Goal: Task Accomplishment & Management: Manage account settings

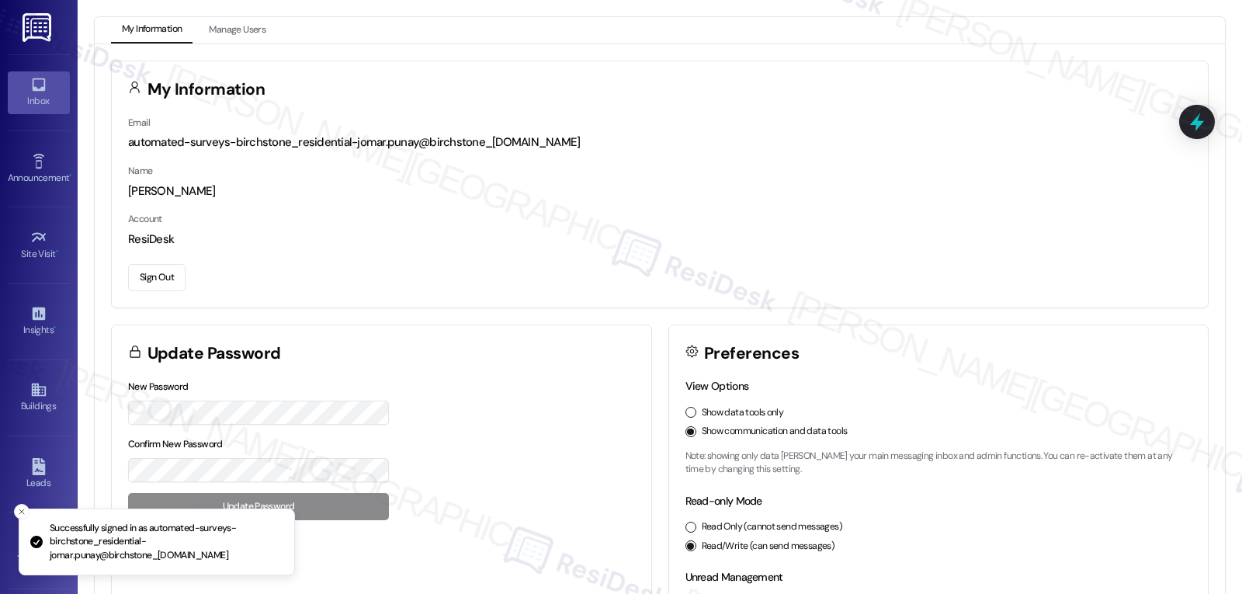
click at [23, 71] on div "Inbox Go to Inbox" at bounding box center [39, 92] width 62 height 76
click at [51, 92] on link "Inbox" at bounding box center [39, 92] width 62 height 42
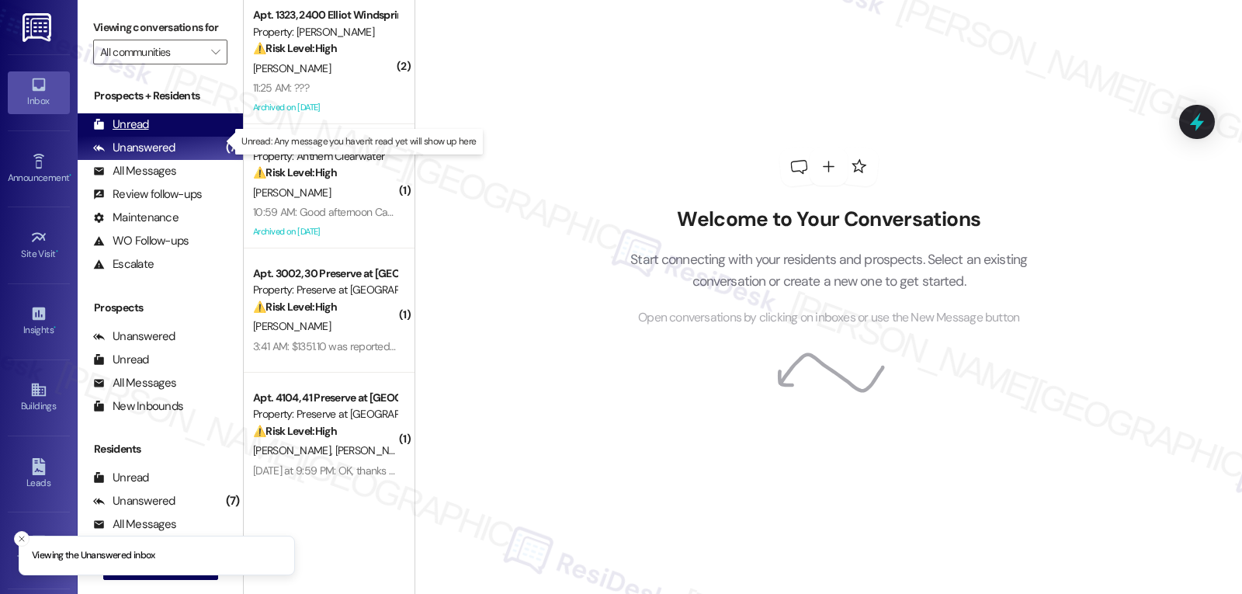
click at [127, 133] on div "Unread" at bounding box center [121, 124] width 56 height 16
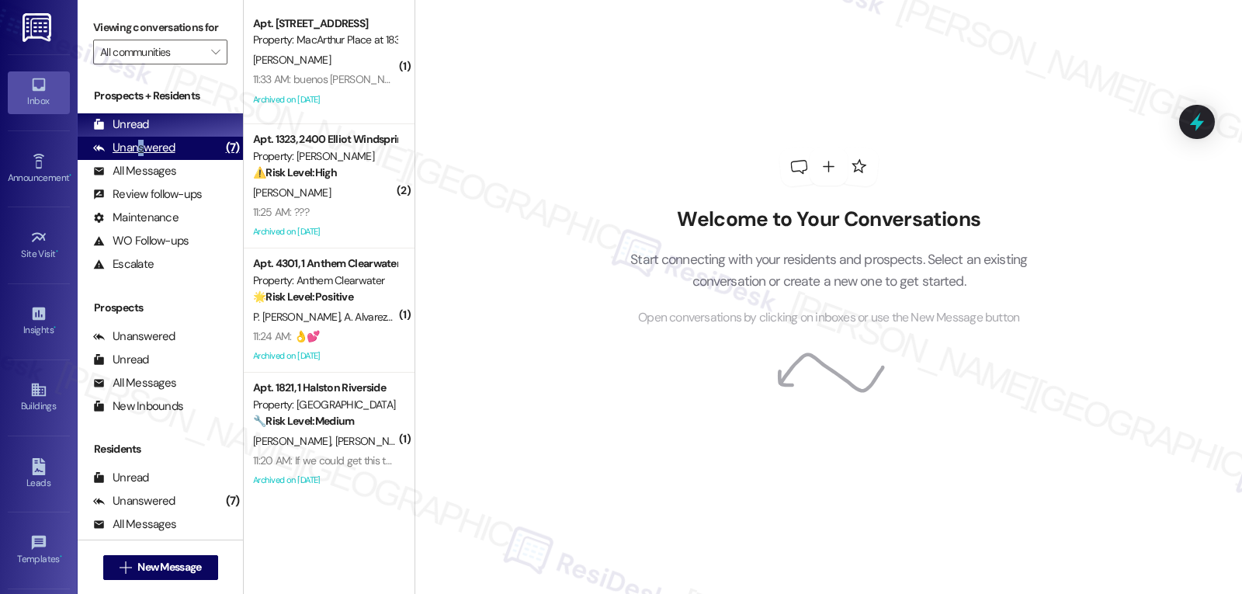
click at [144, 156] on div "Unanswered" at bounding box center [134, 148] width 82 height 16
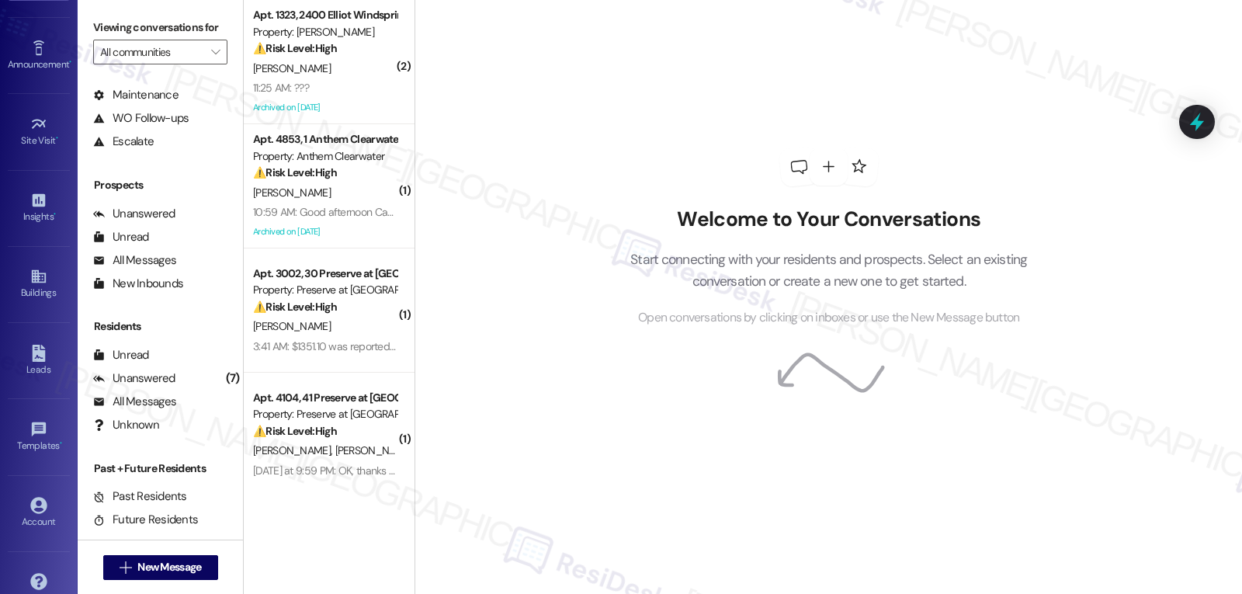
scroll to position [147, 0]
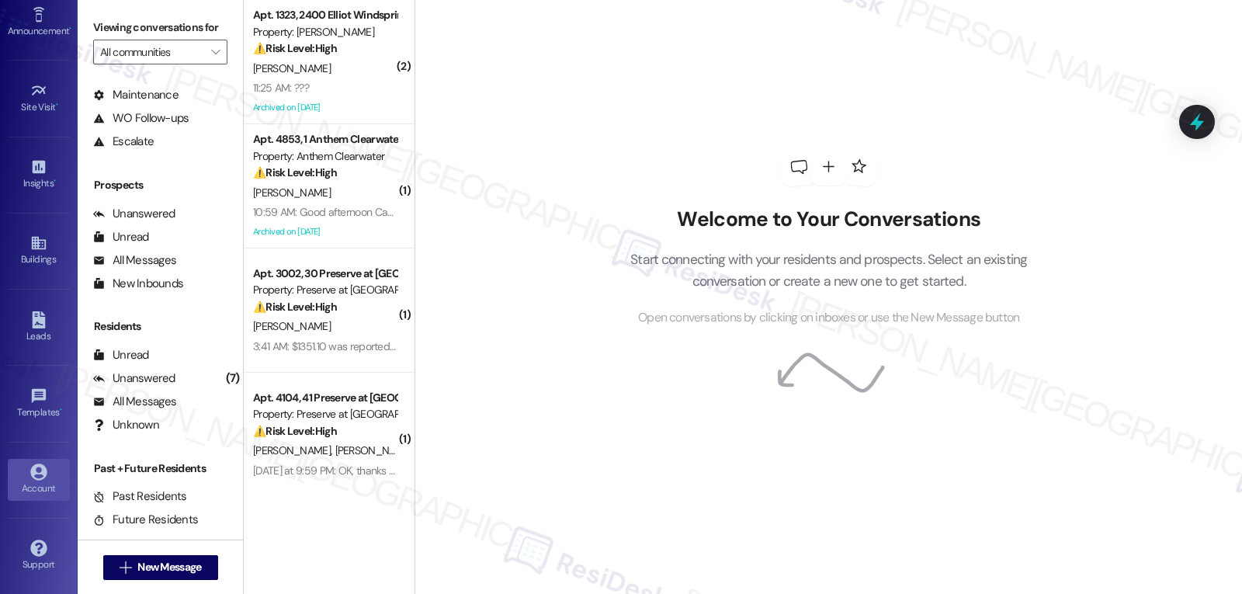
click at [34, 475] on icon at bounding box center [38, 471] width 17 height 17
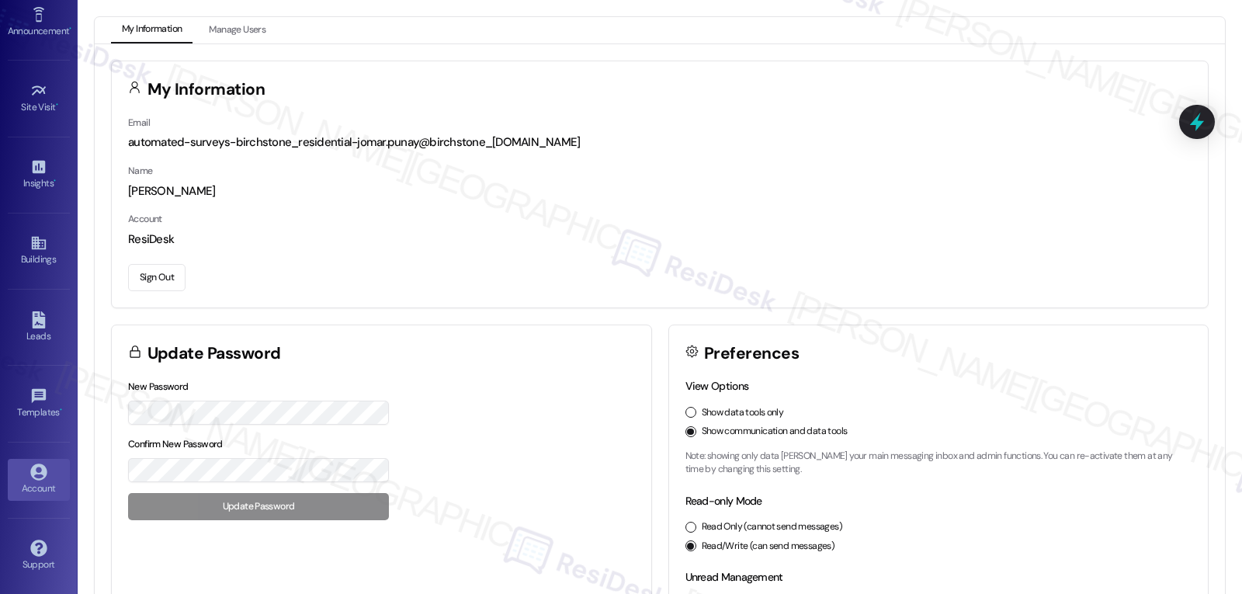
click at [138, 278] on button "Sign Out" at bounding box center [156, 277] width 57 height 27
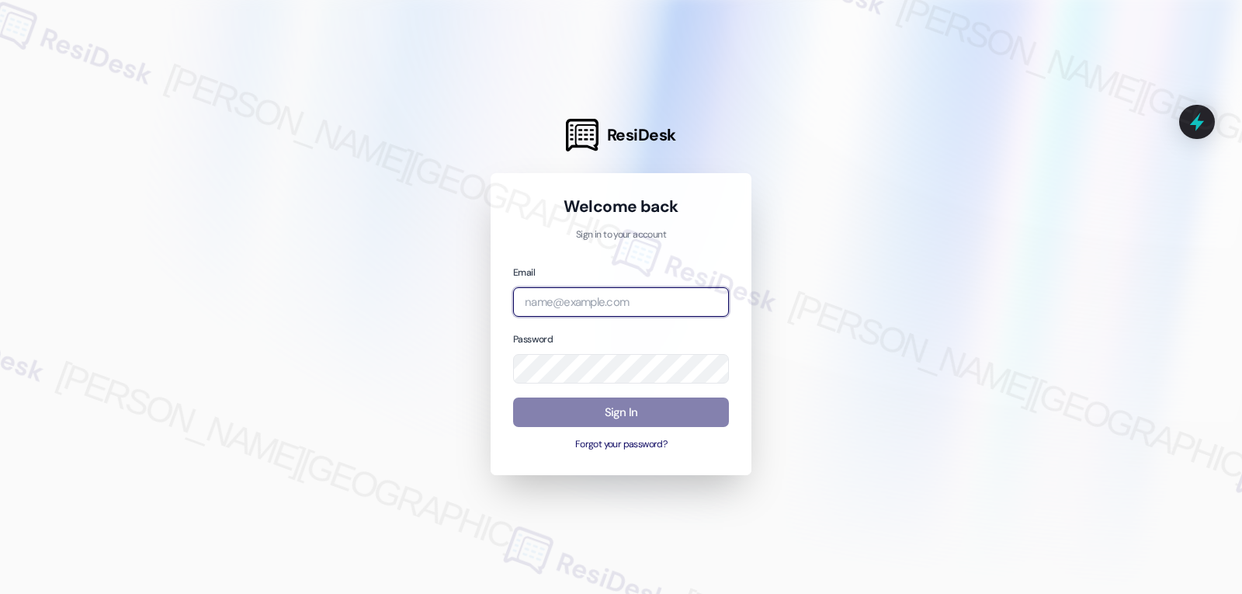
click at [580, 300] on input "email" at bounding box center [621, 302] width 216 height 30
click at [567, 302] on input "email" at bounding box center [621, 302] width 216 height 30
paste input "[EMAIL_ADDRESS][DOMAIN_NAME]"
type input "[EMAIL_ADDRESS][DOMAIN_NAME]"
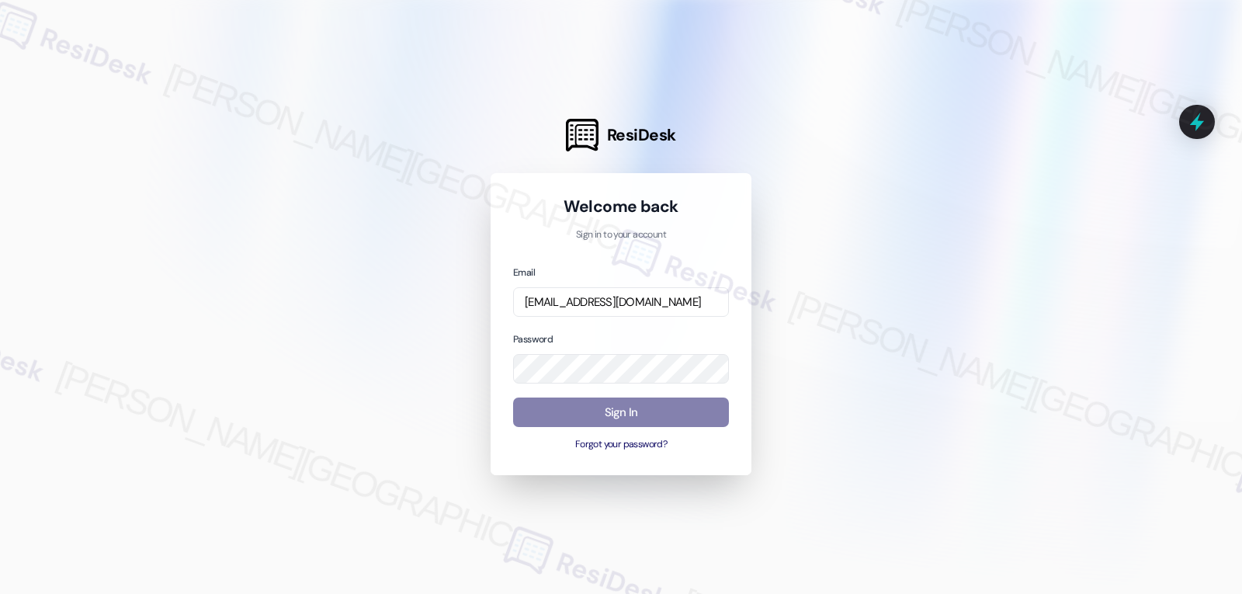
scroll to position [0, 0]
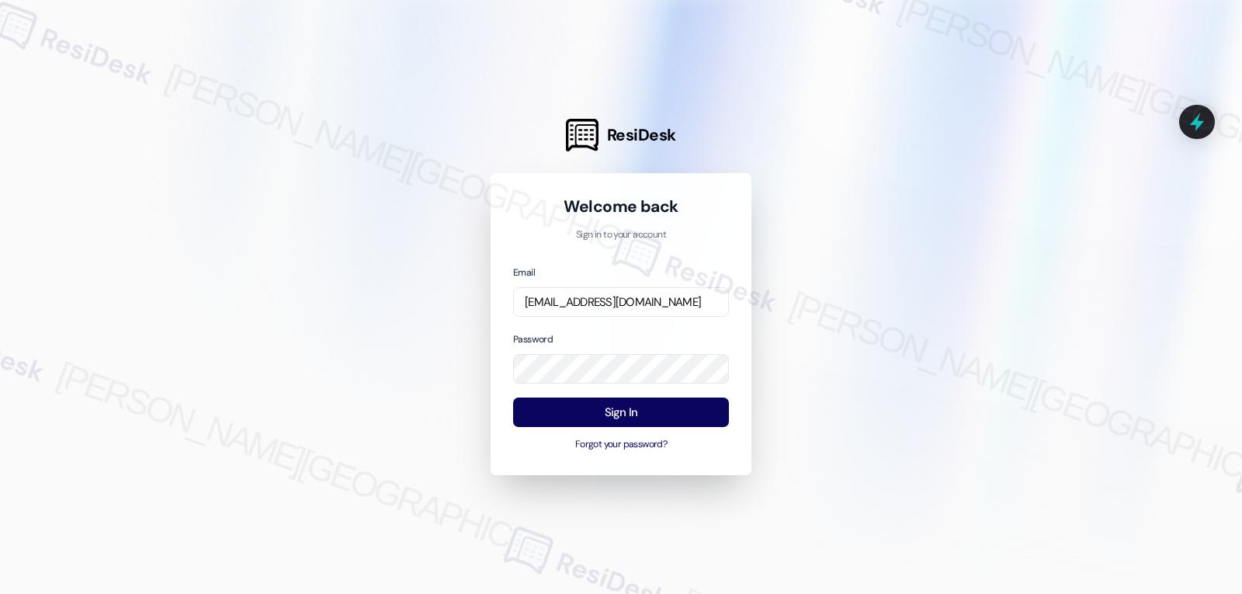
click at [639, 344] on div "Password" at bounding box center [621, 358] width 216 height 54
click at [651, 403] on button "Sign In" at bounding box center [621, 412] width 216 height 30
